Goal: Information Seeking & Learning: Check status

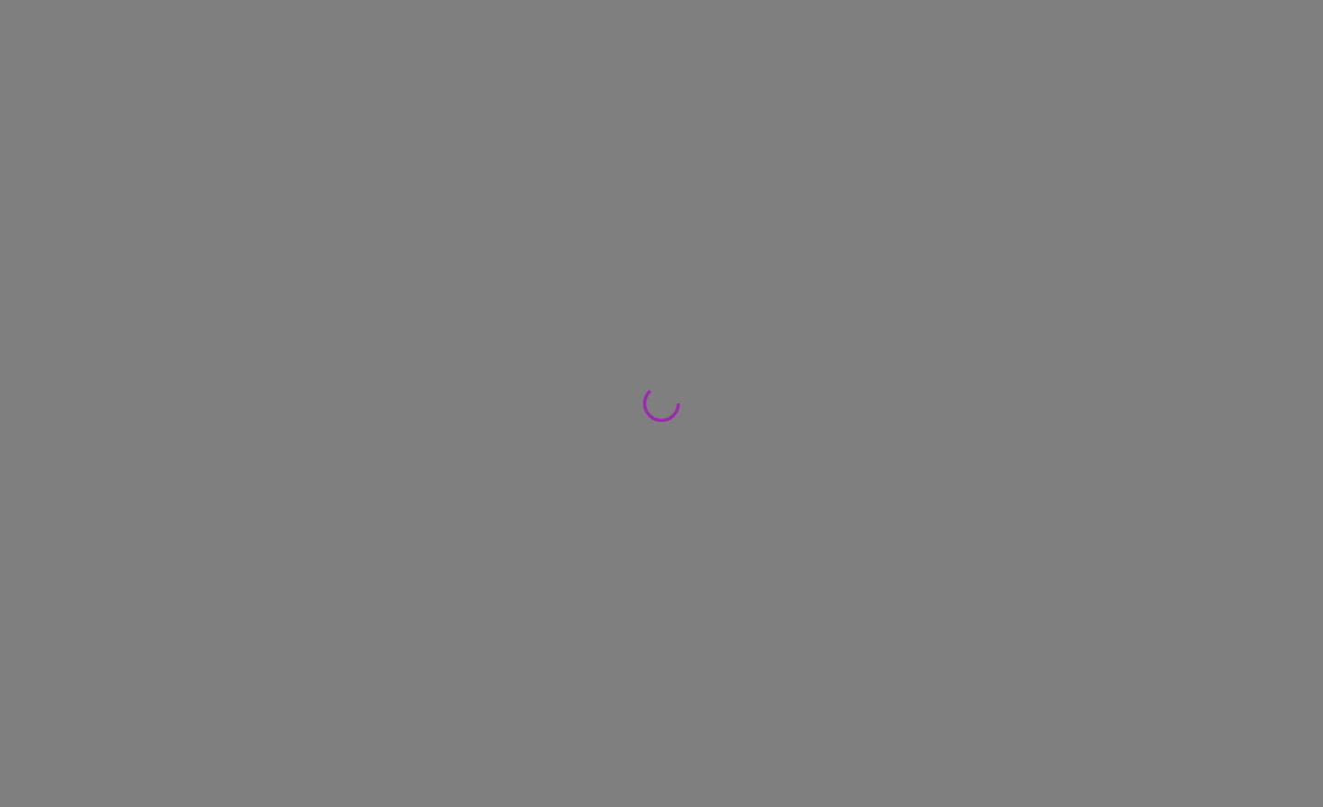
click at [172, 423] on div at bounding box center [661, 403] width 1323 height 807
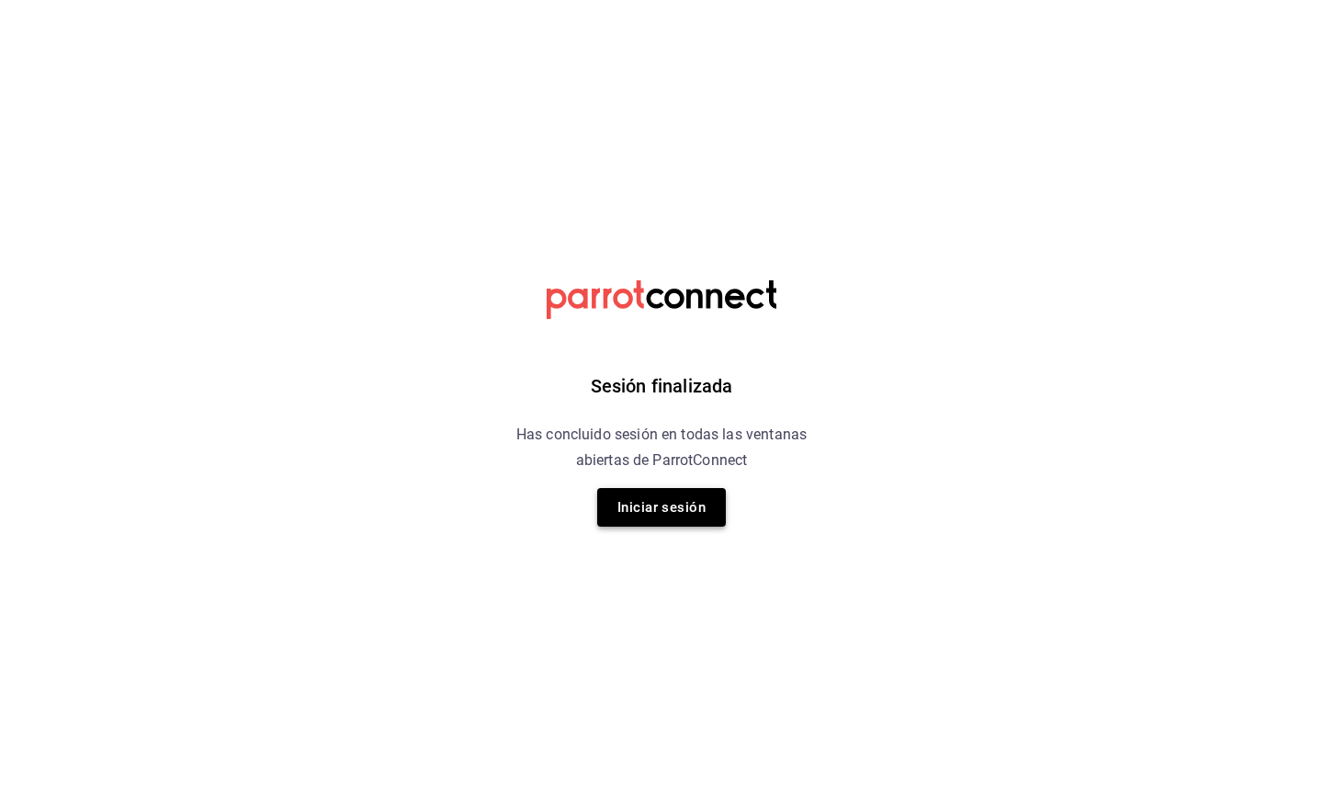
click at [724, 521] on div "Sesión finalizada Has concluido sesión en todas las ventanas abiertas de Parrot…" at bounding box center [662, 403] width 464 height 807
click at [669, 514] on button "Iniciar sesión" at bounding box center [661, 507] width 129 height 39
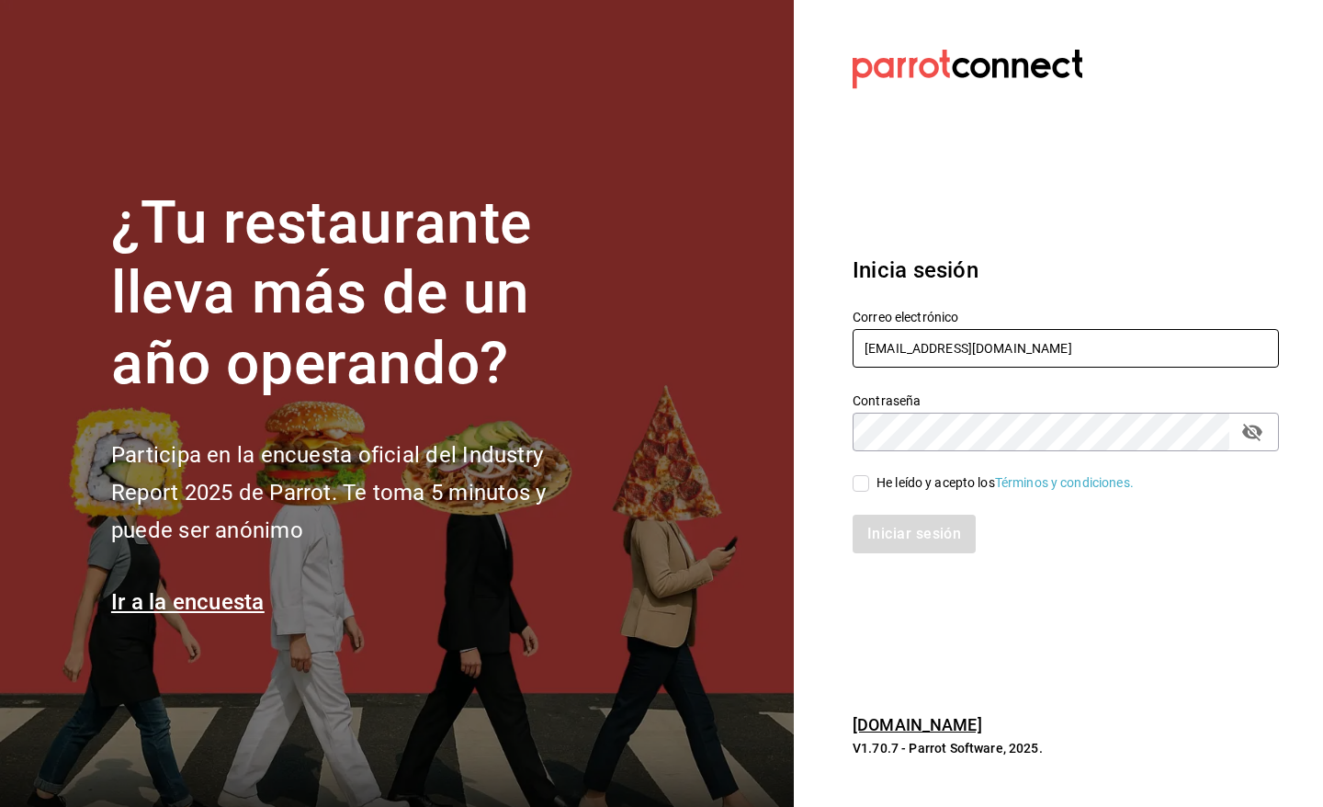
click at [1045, 350] on input "gm@peace.com" at bounding box center [1065, 348] width 426 height 39
type input "pr@peace.com"
click at [884, 480] on div "He leído y acepto los Términos y condiciones." at bounding box center [1004, 482] width 257 height 19
click at [869, 480] on input "He leído y acepto los Términos y condiciones." at bounding box center [860, 483] width 17 height 17
checkbox input "true"
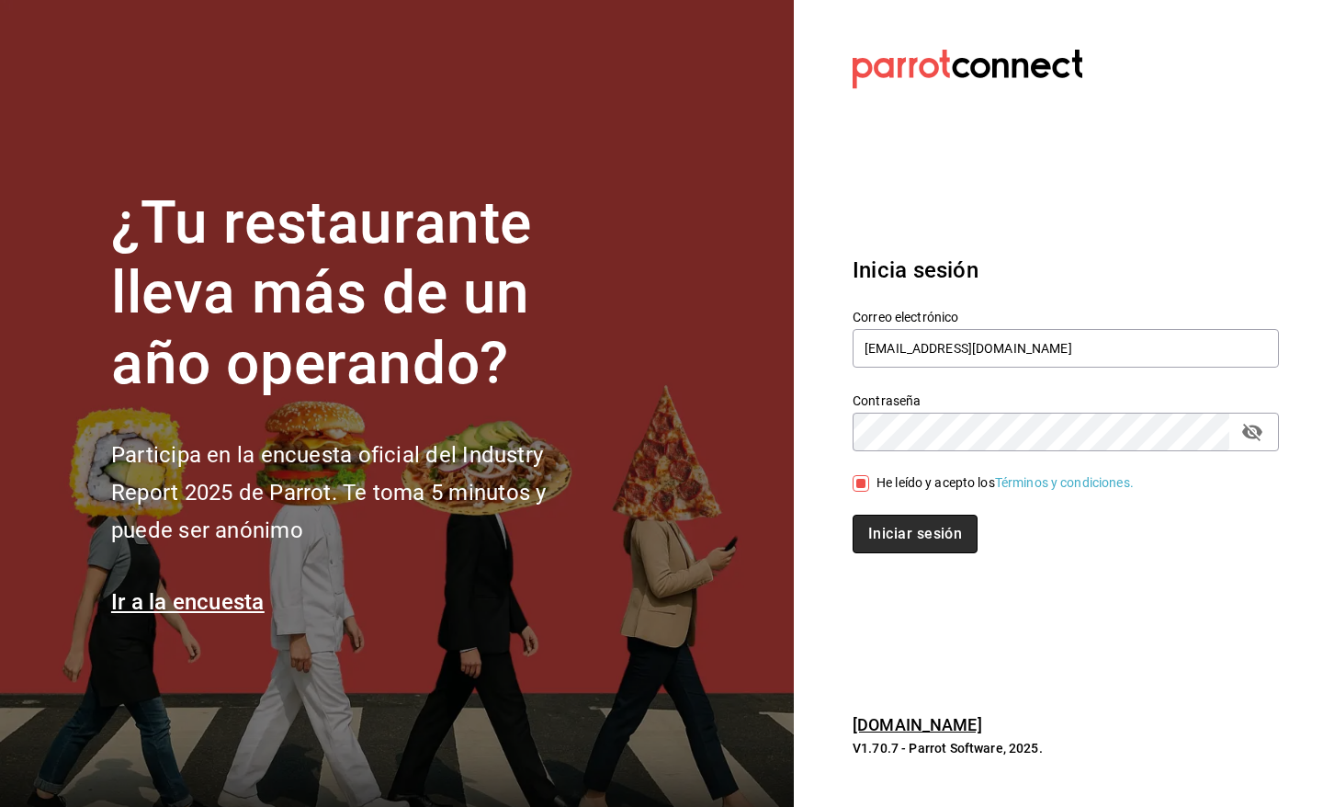
click at [891, 522] on button "Iniciar sesión" at bounding box center [914, 533] width 125 height 39
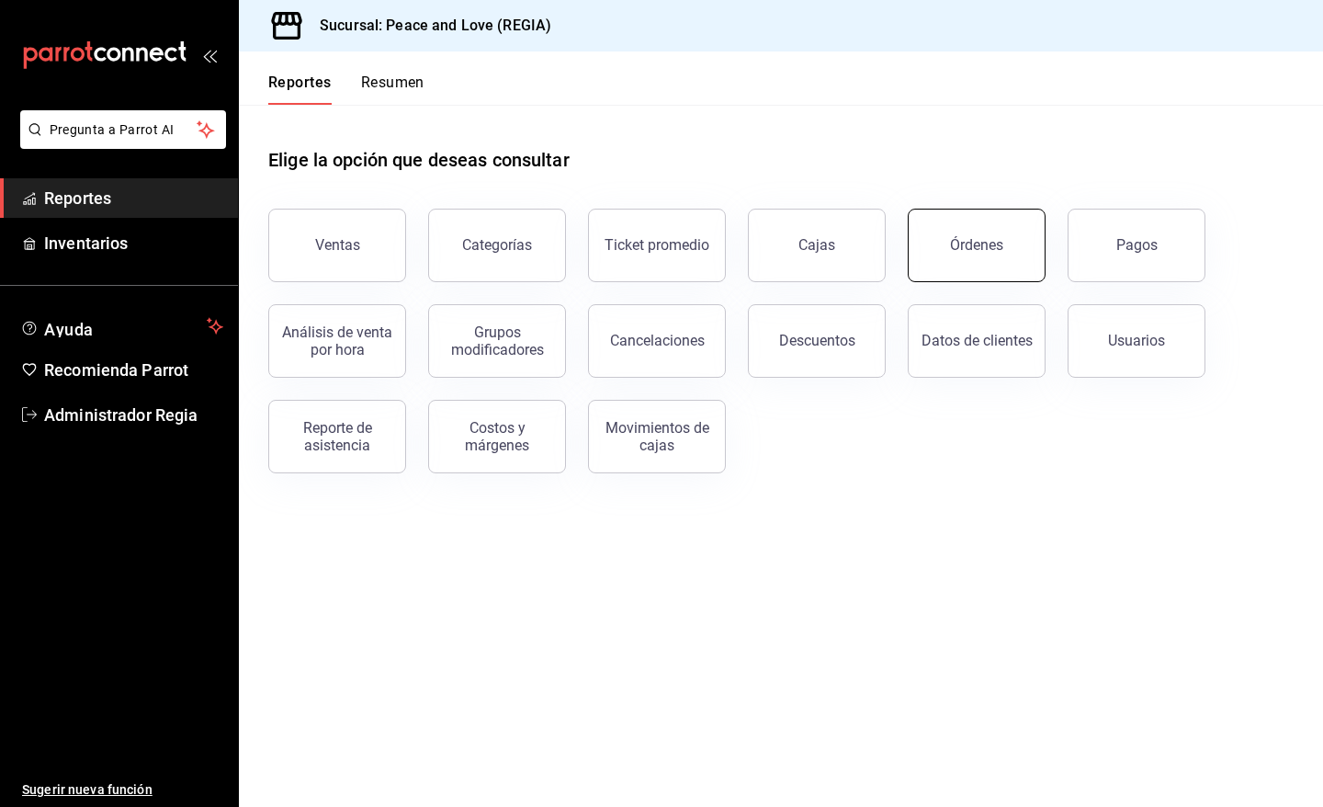
click at [965, 267] on button "Órdenes" at bounding box center [977, 245] width 138 height 73
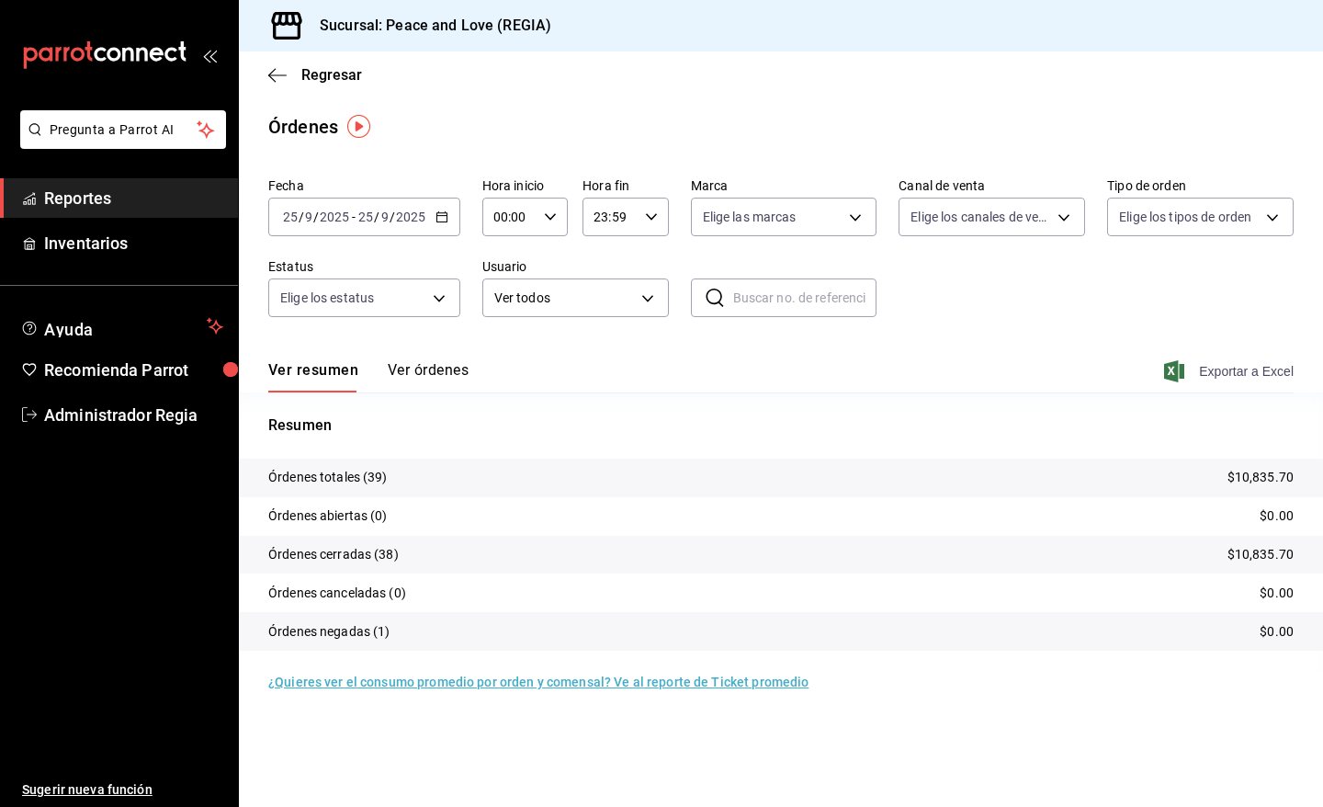
click at [1183, 360] on icon "button" at bounding box center [1174, 371] width 20 height 22
click at [1072, 220] on body "Pregunta a Parrot AI Reportes Inventarios Ayuda Recomienda Parrot Administrador…" at bounding box center [661, 403] width 1323 height 807
click at [966, 386] on span "Uber Eats" at bounding box center [1013, 390] width 128 height 19
type input "UBER_EATS"
checkbox input "true"
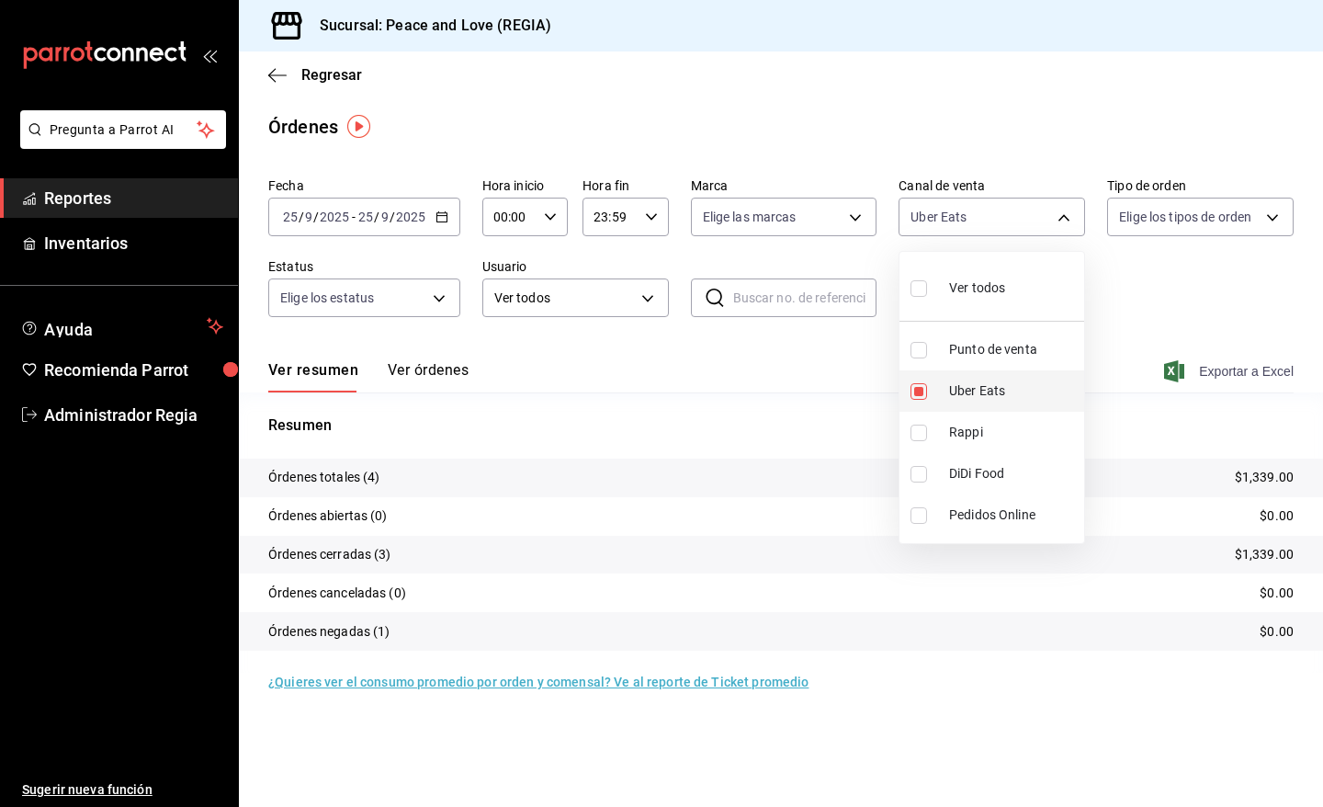
click at [966, 386] on span "Uber Eats" at bounding box center [1013, 390] width 128 height 19
checkbox input "false"
click at [924, 434] on input "checkbox" at bounding box center [918, 432] width 17 height 17
checkbox input "true"
type input "RAPPI"
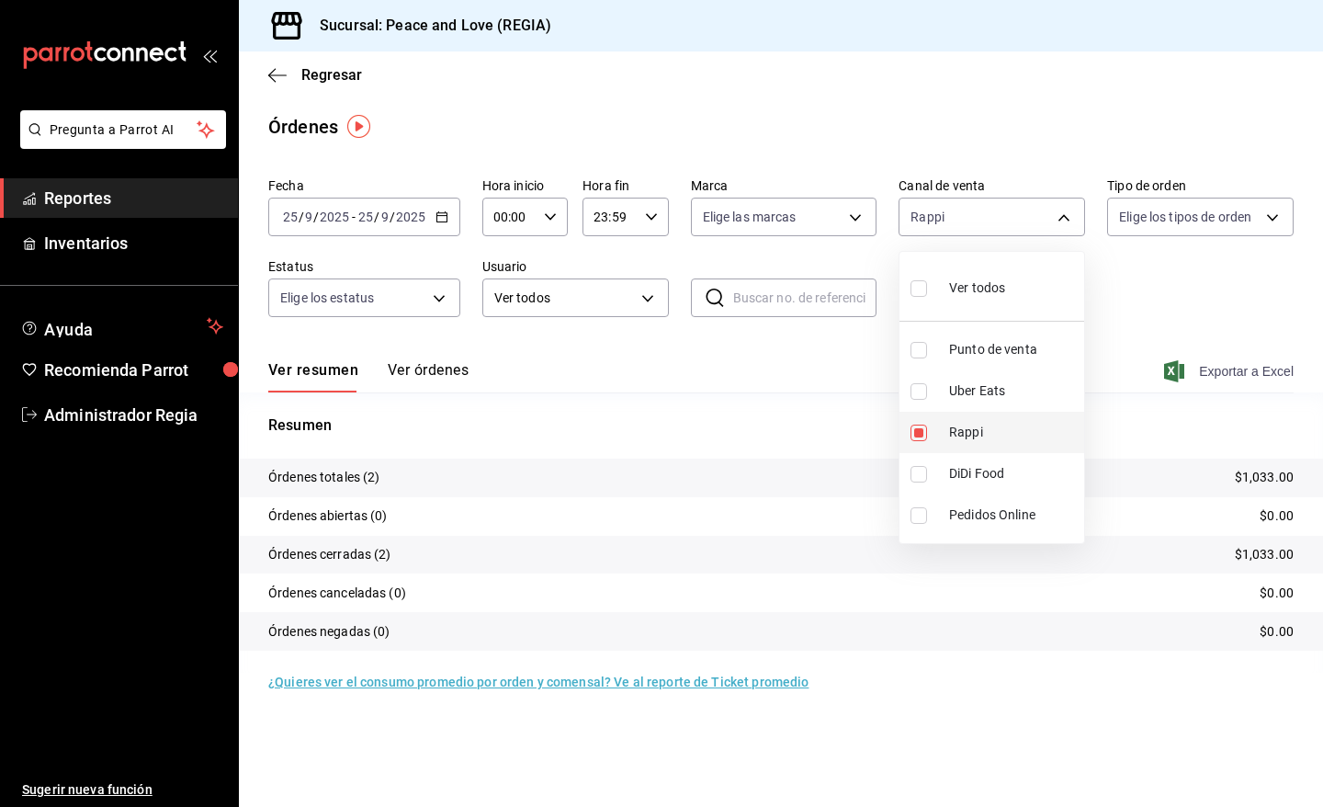
click at [924, 434] on input "checkbox" at bounding box center [918, 432] width 17 height 17
checkbox input "false"
click at [331, 76] on div at bounding box center [661, 403] width 1323 height 807
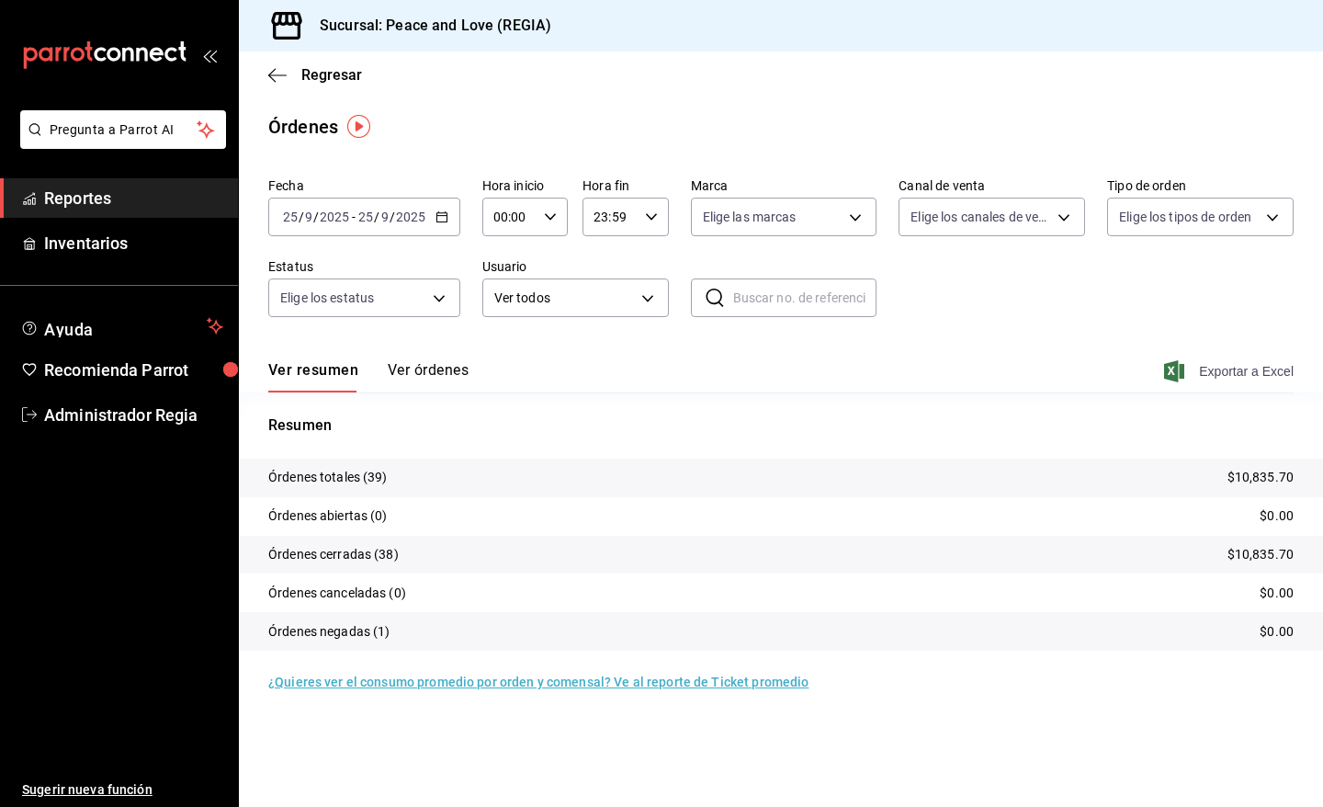
click at [343, 62] on div "Regresar" at bounding box center [781, 74] width 1084 height 47
click at [345, 75] on span "Regresar" at bounding box center [331, 74] width 61 height 17
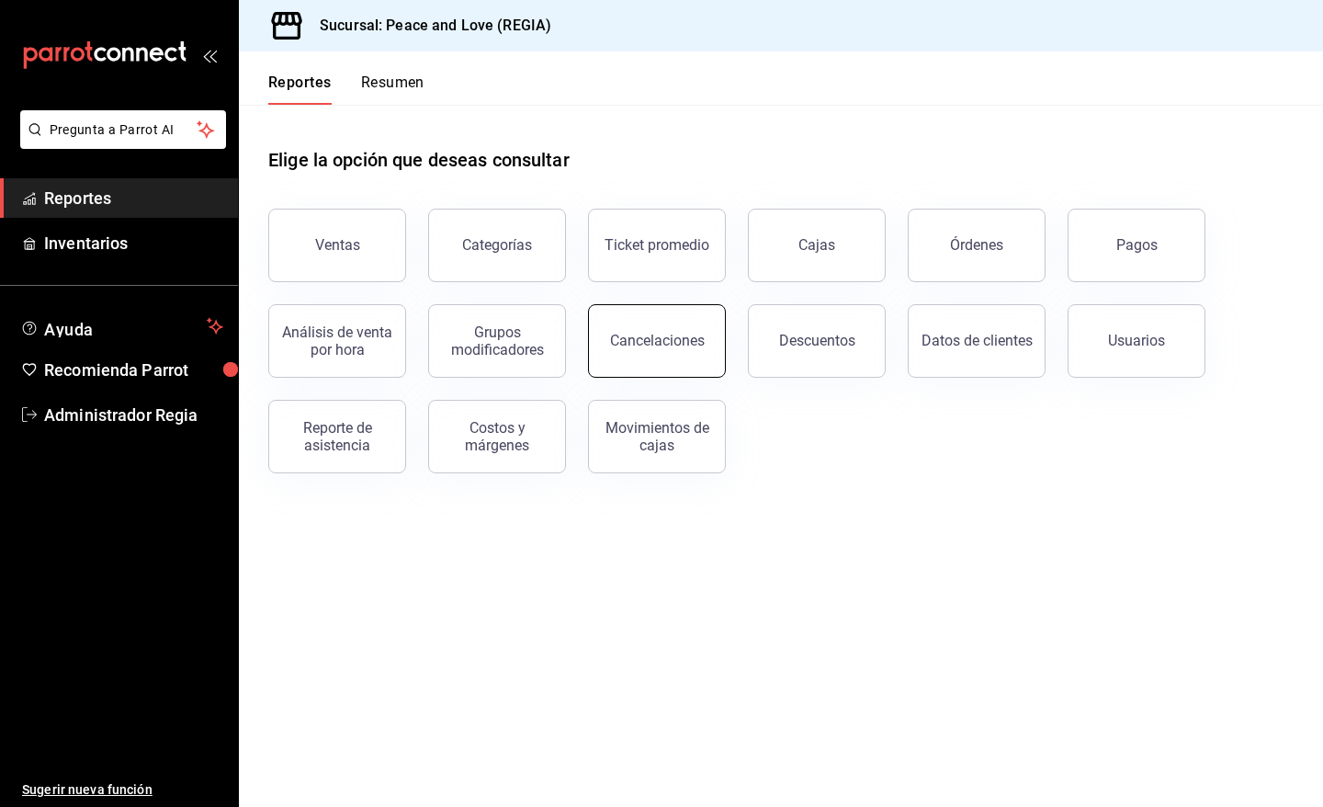
click at [666, 329] on button "Cancelaciones" at bounding box center [657, 340] width 138 height 73
